Goal: Information Seeking & Learning: Learn about a topic

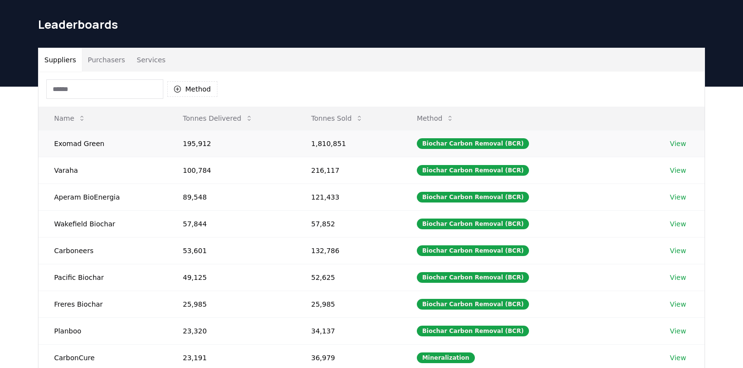
scroll to position [39, 0]
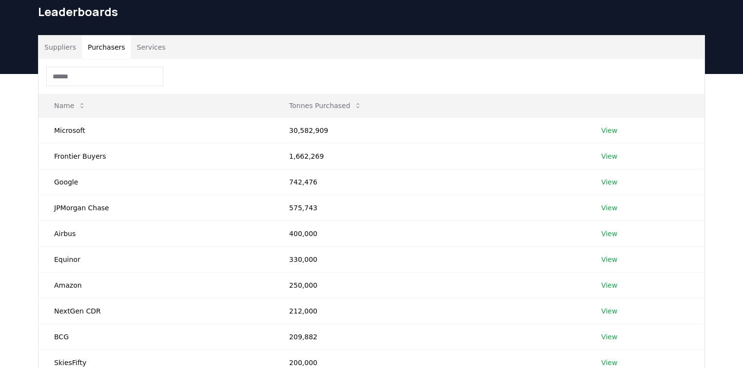
click at [105, 49] on button "Purchasers" at bounding box center [106, 47] width 49 height 23
click at [62, 53] on button "Suppliers" at bounding box center [60, 47] width 43 height 23
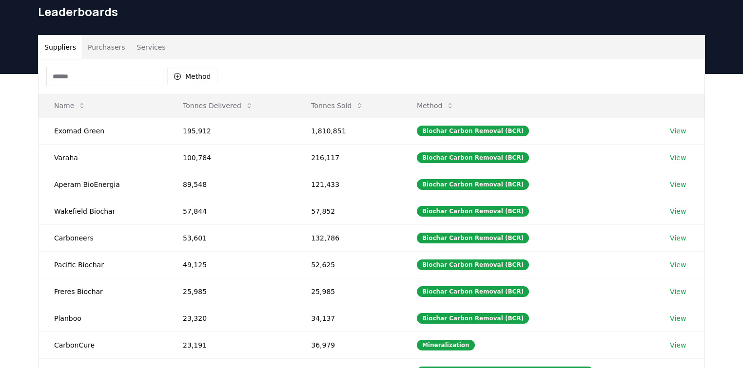
click at [104, 48] on button "Purchasers" at bounding box center [106, 47] width 49 height 23
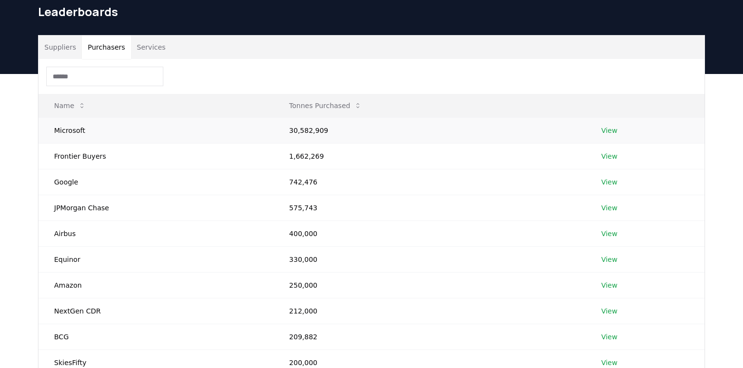
click at [367, 130] on link "View" at bounding box center [609, 131] width 16 height 10
click at [367, 155] on link "View" at bounding box center [609, 157] width 16 height 10
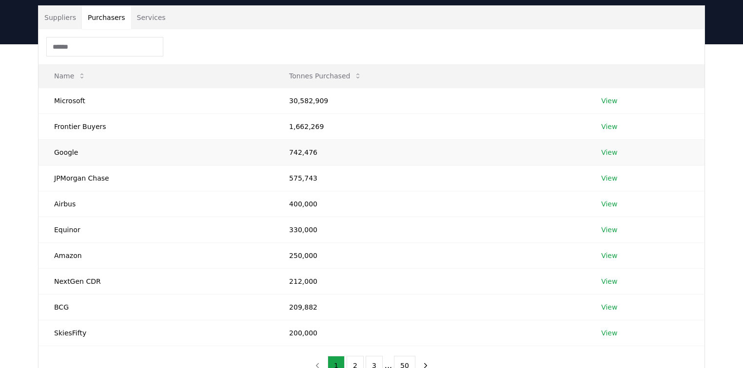
scroll to position [78, 0]
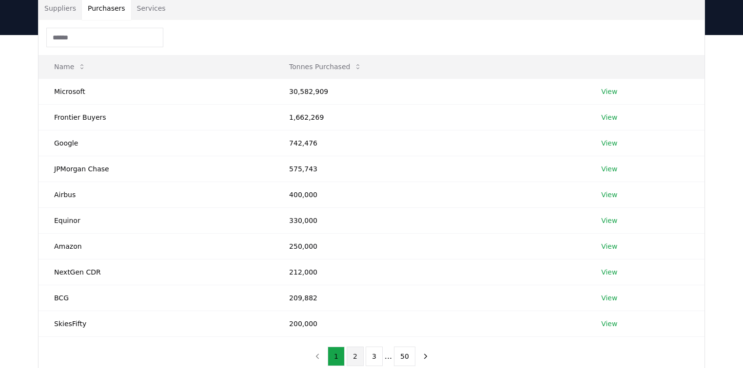
click at [355, 354] on button "2" at bounding box center [355, 356] width 17 height 19
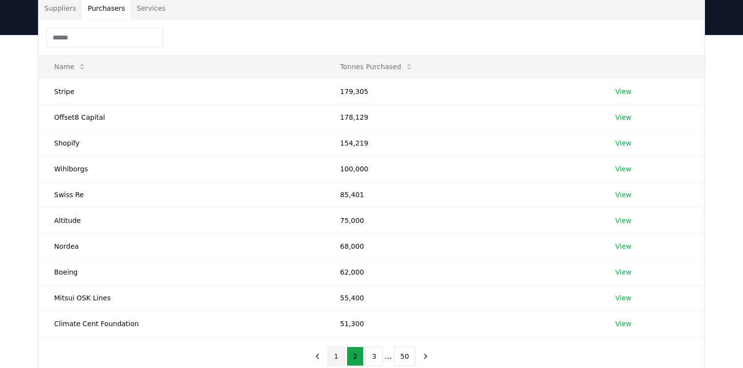
click at [339, 356] on button "1" at bounding box center [336, 356] width 17 height 19
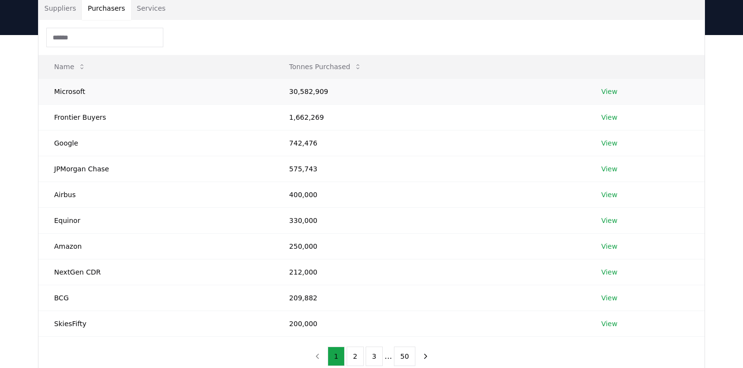
click at [367, 93] on link "View" at bounding box center [609, 92] width 16 height 10
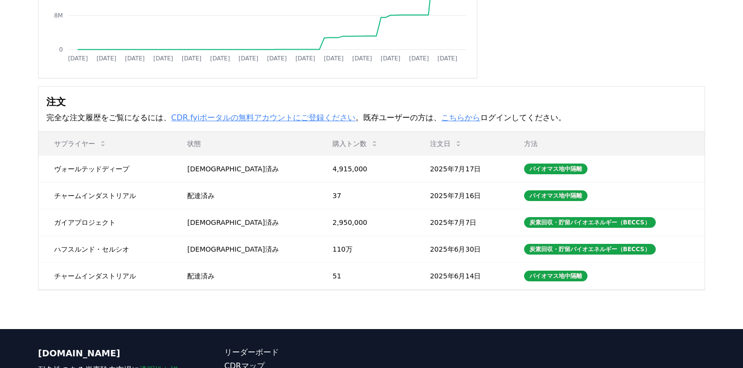
scroll to position [234, 0]
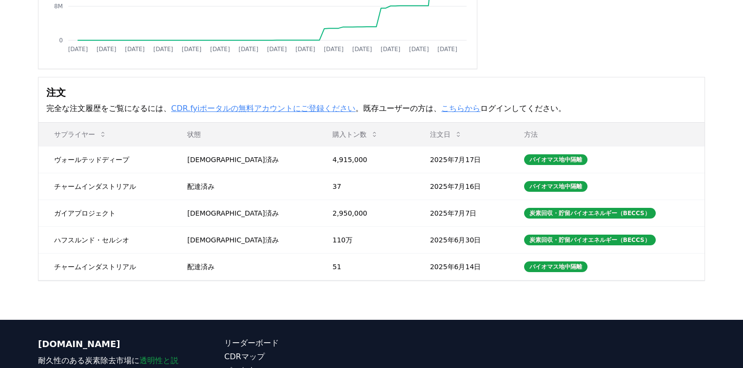
click at [274, 113] on font "CDR.fyiポータルの無料アカウントにご登録ください" at bounding box center [263, 108] width 184 height 9
